Goal: Transaction & Acquisition: Purchase product/service

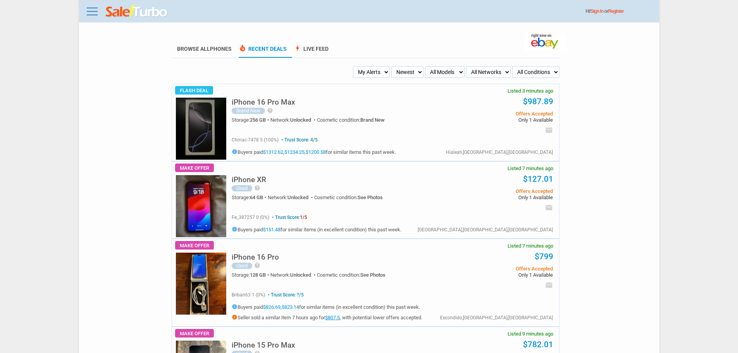
click at [266, 99] on h5 "iPhone 16 Pro Max" at bounding box center [264, 101] width 64 height 7
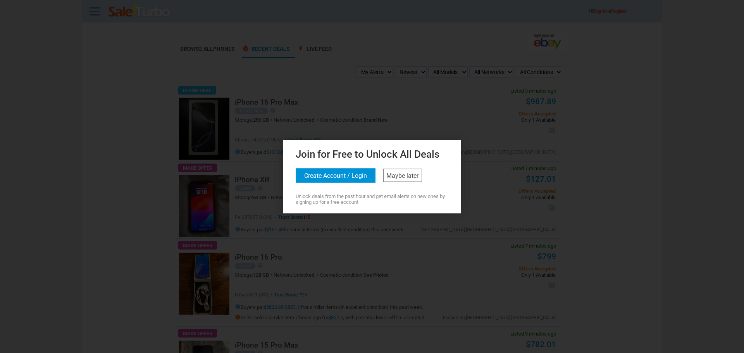
click at [433, 190] on div "Join for Free to Unlock All Deals Create Account / Login Maybe later Unlock dea…" at bounding box center [372, 175] width 174 height 59
click at [405, 179] on link "Maybe later" at bounding box center [402, 175] width 39 height 13
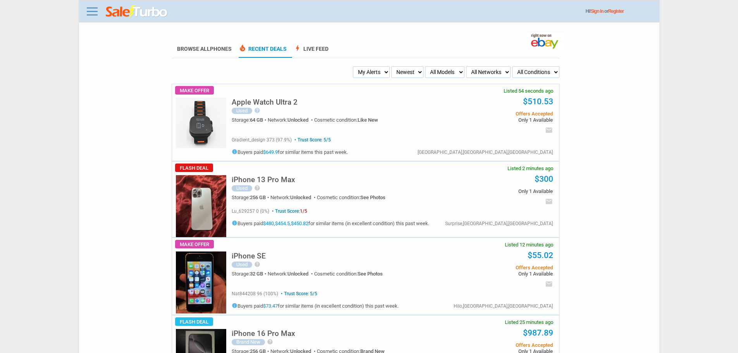
click at [374, 67] on select "My Alerts All Deals BIN Only w/ Offers Only" at bounding box center [371, 72] width 37 height 12
select select "flash_bin"
click at [355, 67] on select "My Alerts All Deals BIN Only w/ Offers Only" at bounding box center [371, 72] width 37 height 12
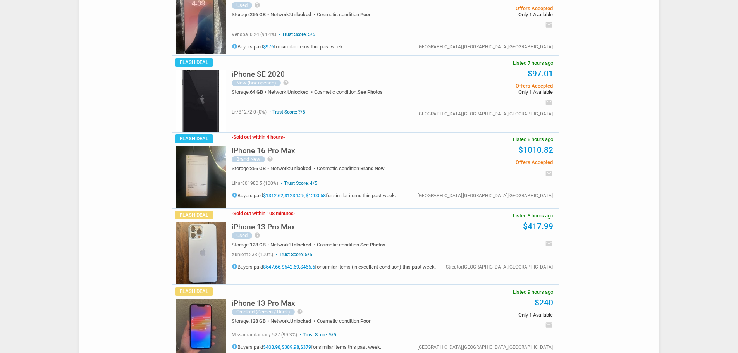
scroll to position [2830, 0]
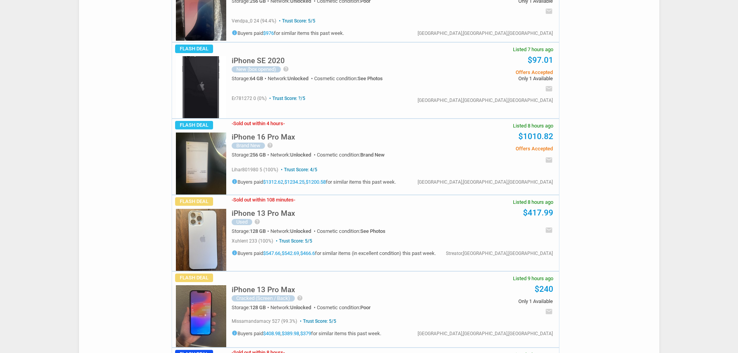
click at [202, 222] on img at bounding box center [201, 240] width 50 height 62
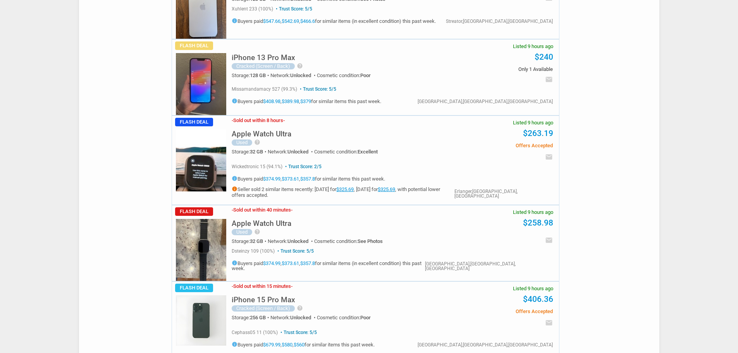
scroll to position [3062, 0]
click at [286, 296] on h5 "iPhone 15 Pro Max" at bounding box center [264, 299] width 64 height 7
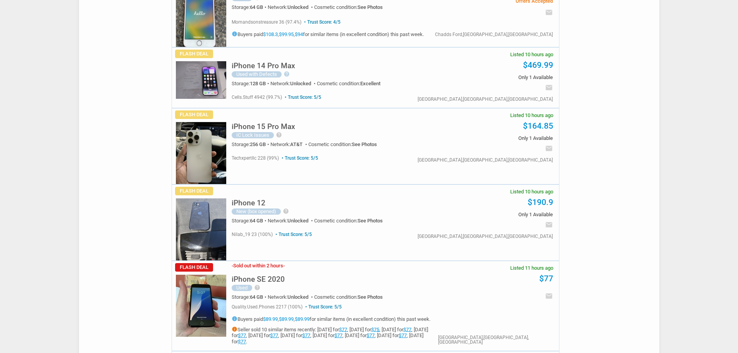
scroll to position [3667, 0]
